Goal: Information Seeking & Learning: Learn about a topic

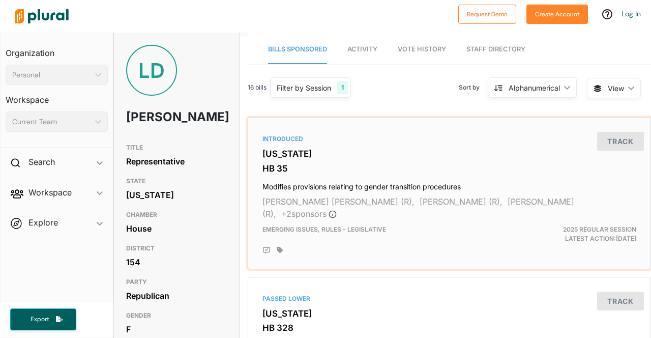
click at [337, 209] on span "+ 2 sponsor s" at bounding box center [308, 214] width 55 height 10
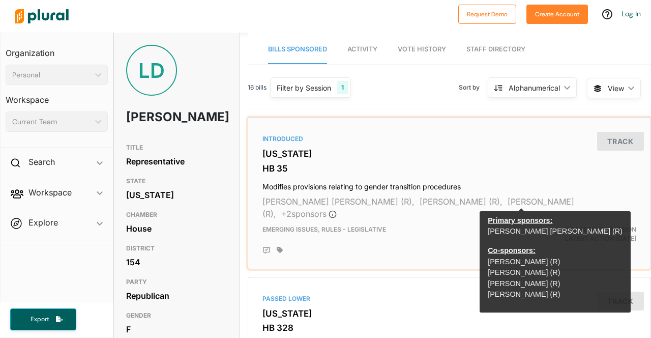
click at [550, 149] on h3 "[US_STATE]" at bounding box center [450, 154] width 374 height 10
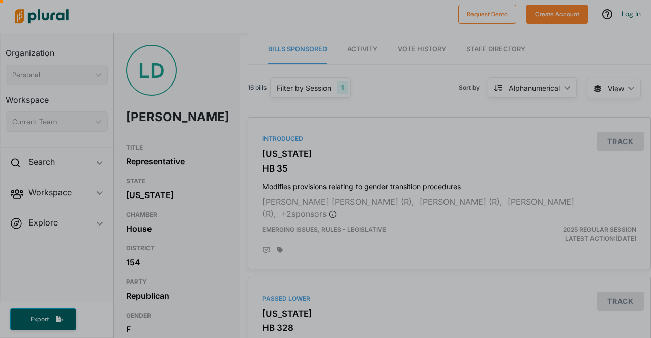
click at [2, 209] on div at bounding box center [325, 261] width 651 height 220
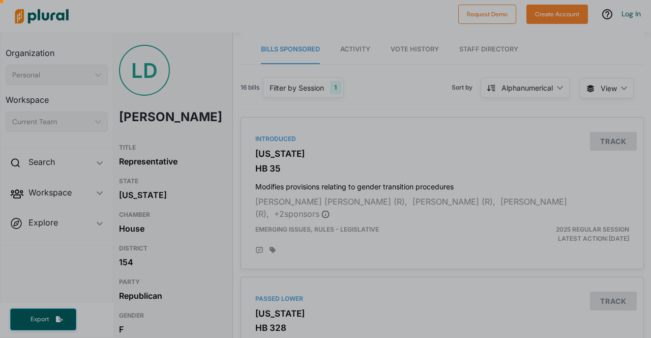
scroll to position [33, 0]
